Goal: Information Seeking & Learning: Learn about a topic

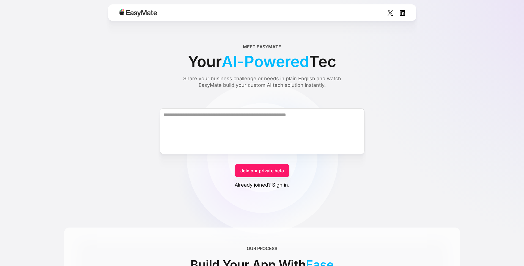
click at [420, 112] on form "Join our private beta Already joined? Sign in." at bounding box center [262, 143] width 396 height 90
click at [249, 79] on div "Share your business challenge or needs in plain English and watch EasyMate buil…" at bounding box center [262, 81] width 179 height 13
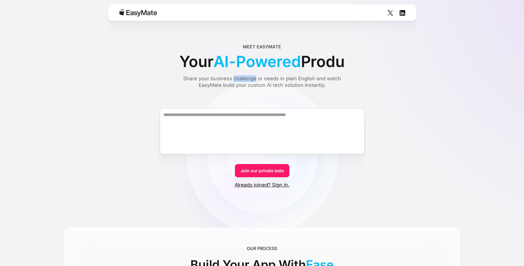
click at [249, 79] on div "Share your business challenge or needs in plain English and watch EasyMate buil…" at bounding box center [262, 81] width 179 height 13
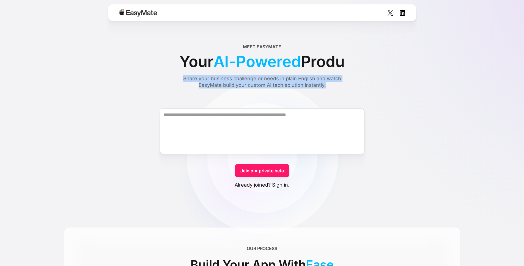
click at [249, 79] on div "Share your business challenge or needs in plain English and watch EasyMate buil…" at bounding box center [262, 81] width 179 height 13
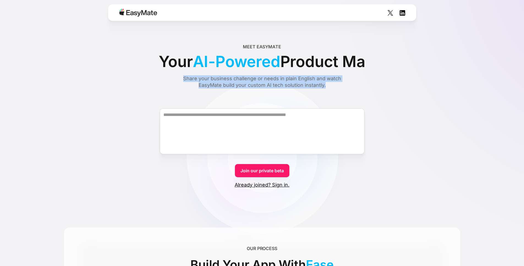
click at [264, 78] on div "Share your business challenge or needs in plain English and watch EasyMate buil…" at bounding box center [262, 81] width 179 height 13
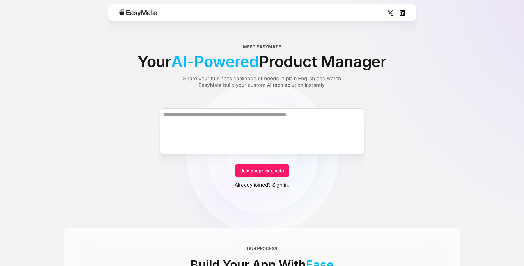
click at [240, 78] on div "Share your business challenge or needs in plain English and watch EasyMate buil…" at bounding box center [262, 81] width 179 height 13
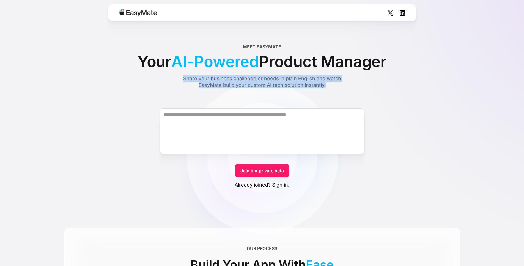
click at [240, 78] on div "Share your business challenge or needs in plain English and watch EasyMate buil…" at bounding box center [262, 81] width 179 height 13
click at [239, 84] on div "Share your business challenge or needs in plain English and watch EasyMate buil…" at bounding box center [262, 81] width 179 height 13
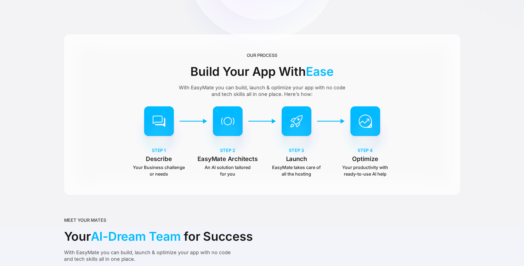
scroll to position [194, 0]
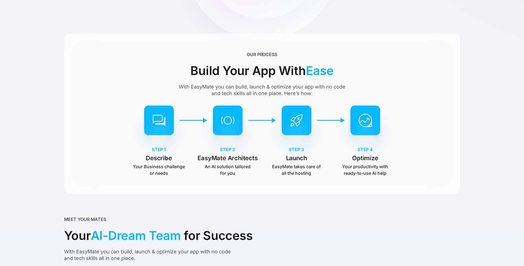
click at [195, 87] on div "With EasyMate you can build, launch & optimize your app with no code and tech s…" at bounding box center [262, 90] width 174 height 13
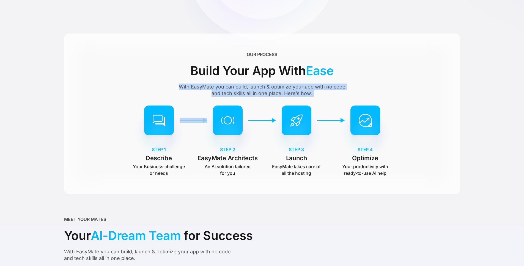
click at [195, 87] on div "With EasyMate you can build, launch & optimize your app with no code and tech s…" at bounding box center [262, 90] width 174 height 13
click at [223, 84] on div "With EasyMate you can build, launch & optimize your app with no code and tech s…" at bounding box center [262, 90] width 174 height 13
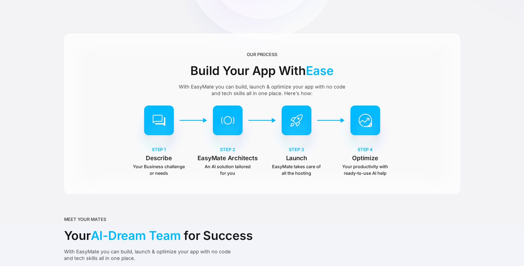
click at [224, 84] on div "With EasyMate you can build, launch & optimize your app with no code and tech s…" at bounding box center [262, 90] width 174 height 13
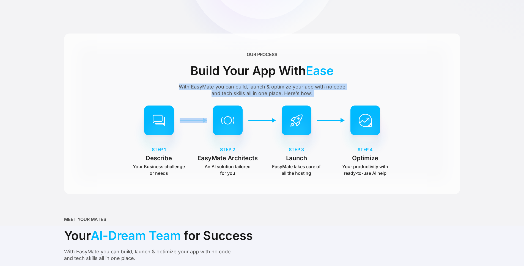
click at [224, 84] on div "With EasyMate you can build, launch & optimize your app with no code and tech s…" at bounding box center [262, 90] width 174 height 13
click at [242, 86] on div "With EasyMate you can build, launch & optimize your app with no code and tech s…" at bounding box center [262, 90] width 174 height 13
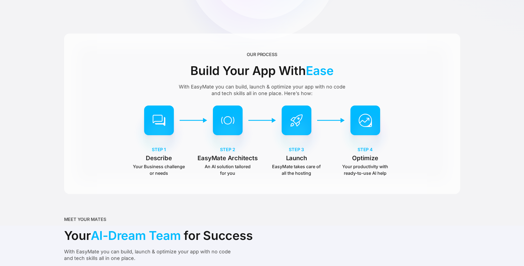
drag, startPoint x: 240, startPoint y: 95, endPoint x: 309, endPoint y: 93, distance: 69.1
click at [310, 95] on div "With EasyMate you can build, launch & optimize your app with no code and tech s…" at bounding box center [262, 90] width 174 height 13
click at [308, 93] on div "With EasyMate you can build, launch & optimize your app with no code and tech s…" at bounding box center [262, 90] width 174 height 13
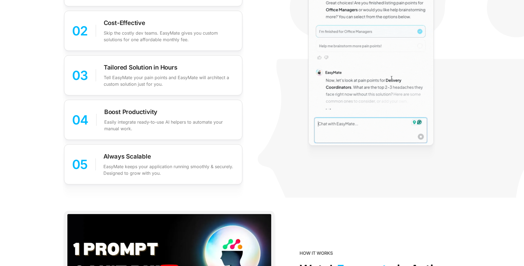
scroll to position [982, 0]
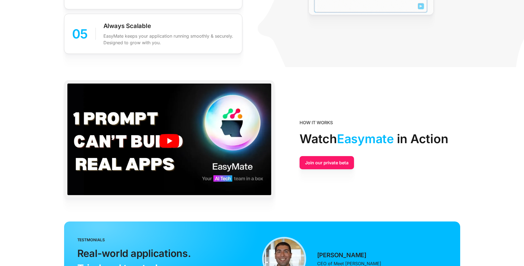
click at [382, 68] on section "Join our private beta HOW IT WORKS Watch Easymate in Action Join our private be…" at bounding box center [262, 144] width 524 height 155
click at [170, 141] on img at bounding box center [169, 141] width 204 height 115
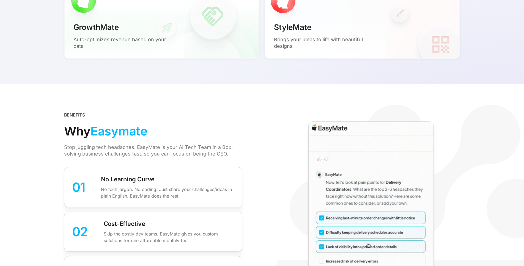
scroll to position [0, 0]
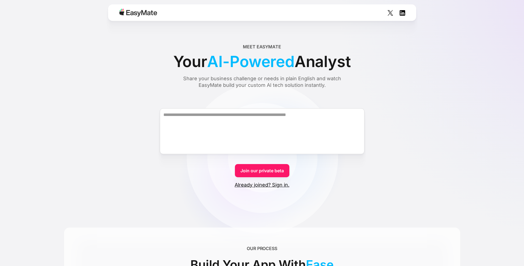
click at [421, 76] on div "Meet EasyMate Your AI-Powered Analyst Share your business challenge or needs in…" at bounding box center [262, 65] width 396 height 45
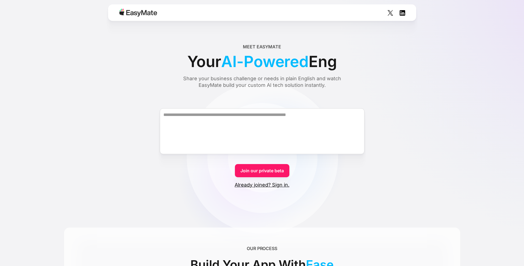
click at [442, 76] on div "Meet EasyMate Your AI-Powered Eng Share your business challenge or needs in pla…" at bounding box center [262, 65] width 396 height 45
